Goal: Information Seeking & Learning: Learn about a topic

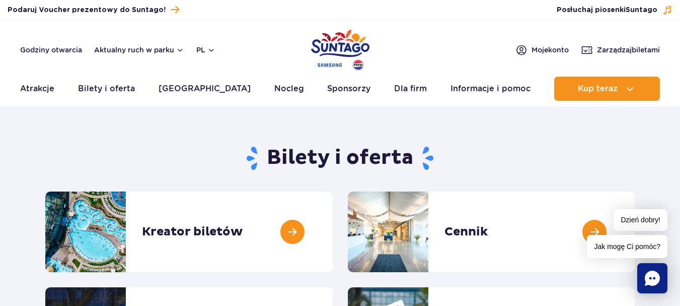
click at [661, 272] on rect "Chat" at bounding box center [653, 278] width 30 height 30
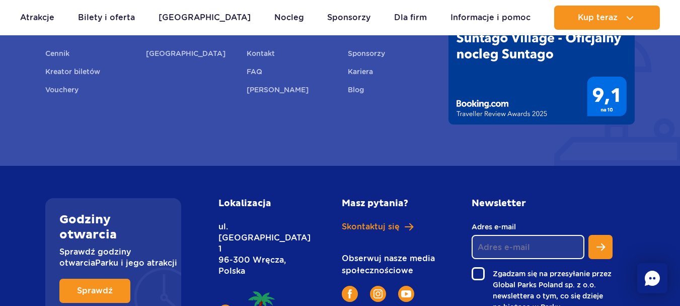
scroll to position [1549, 0]
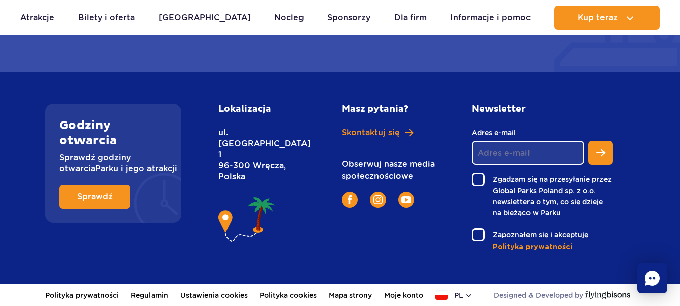
click at [378, 126] on div "Masz pytania? Skontaktuj się Obserwuj nasze media społecznościowe" at bounding box center [387, 156] width 106 height 104
click at [378, 129] on span "Skontaktuj się" at bounding box center [371, 132] width 58 height 11
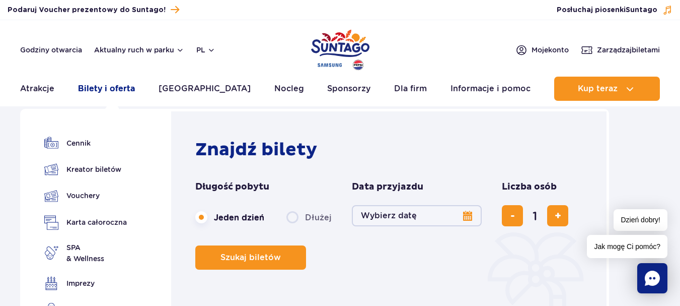
click at [135, 82] on link "Bilety i oferta" at bounding box center [106, 89] width 57 height 24
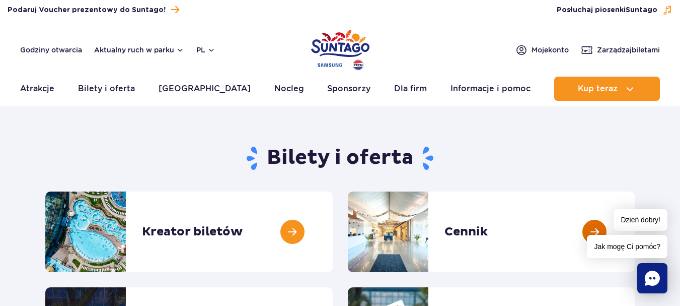
click at [635, 208] on link at bounding box center [635, 231] width 0 height 81
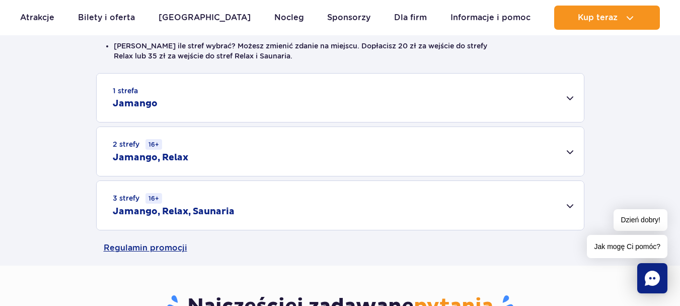
scroll to position [320, 0]
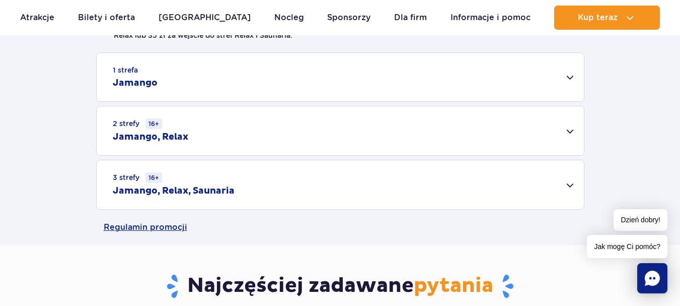
click at [531, 174] on div "3 strefy 16+ Jamango, Relax, Saunaria" at bounding box center [341, 184] width 488 height 49
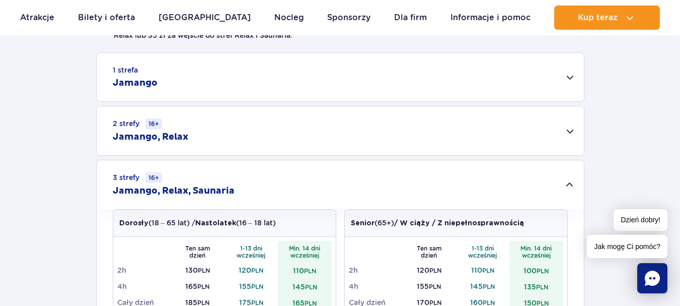
scroll to position [361, 0]
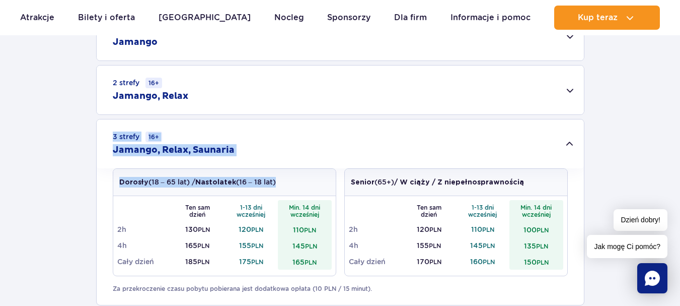
drag, startPoint x: 338, startPoint y: 236, endPoint x: 687, endPoint y: 83, distance: 381.1
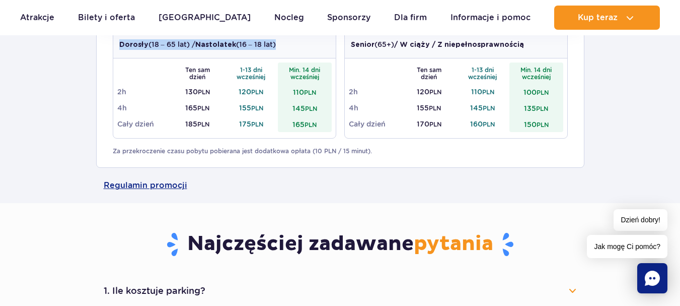
scroll to position [465, 0]
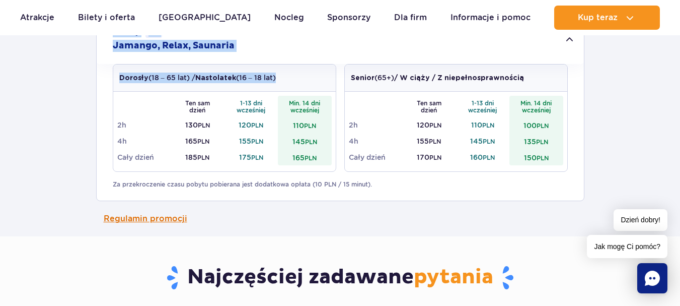
click at [329, 209] on link "Regulamin promocji" at bounding box center [340, 218] width 473 height 35
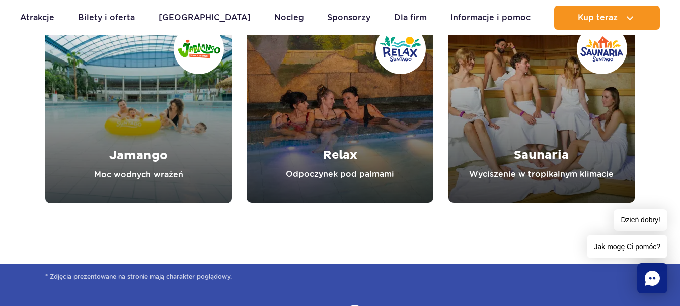
scroll to position [1220, 0]
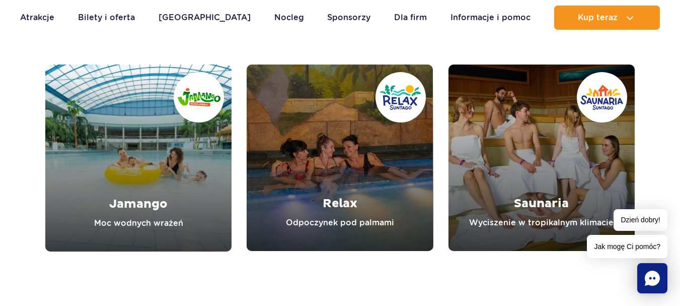
click at [373, 175] on link "Relax" at bounding box center [340, 157] width 186 height 186
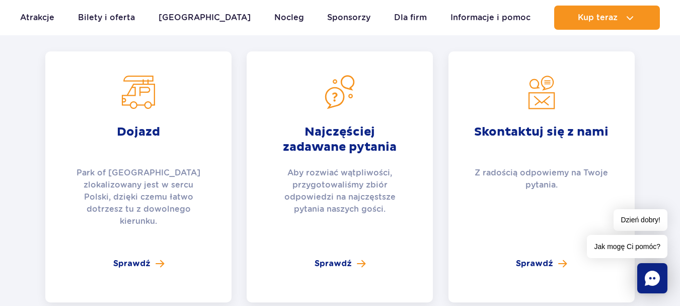
scroll to position [2214, 0]
